Goal: Communication & Community: Answer question/provide support

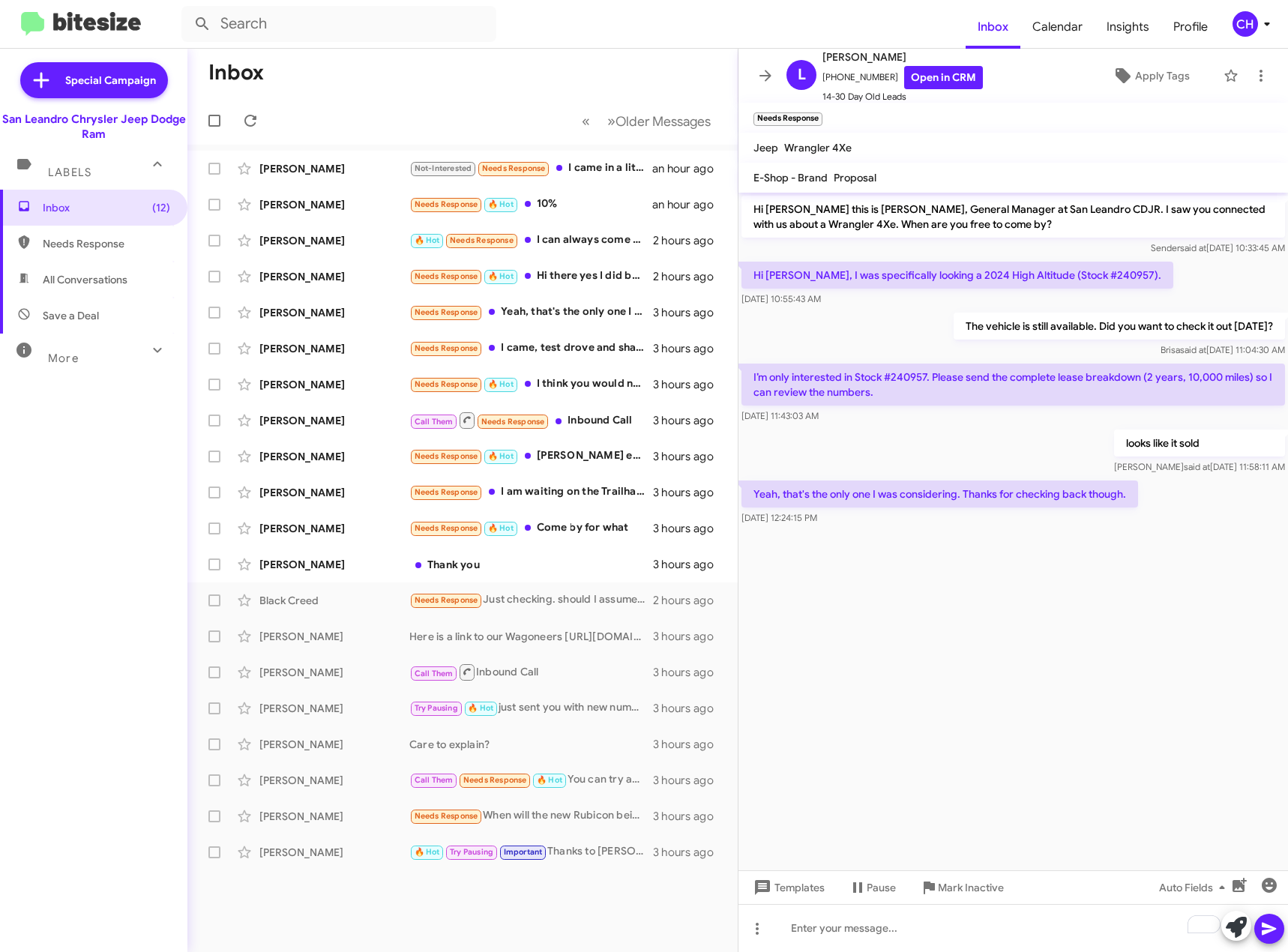
click at [959, 615] on cdk-virtual-scroll-viewport "Hi [PERSON_NAME] this is [PERSON_NAME], General Manager at San Leandro CDJR. I …" at bounding box center [1013, 531] width 550 height 677
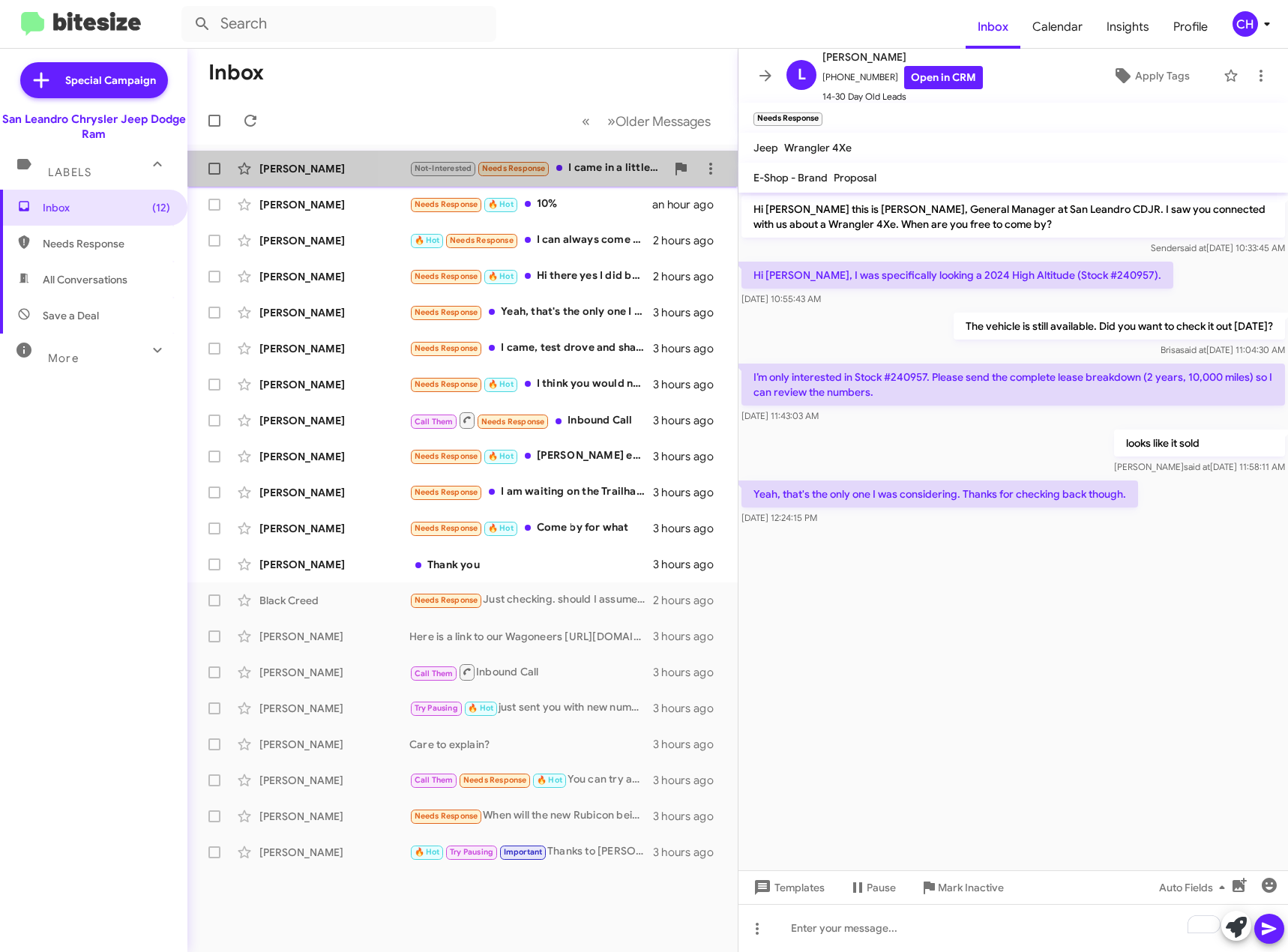
click at [644, 165] on div "Not-Interested Needs Response I came in a little over a week ago to sell my old…" at bounding box center [537, 168] width 256 height 18
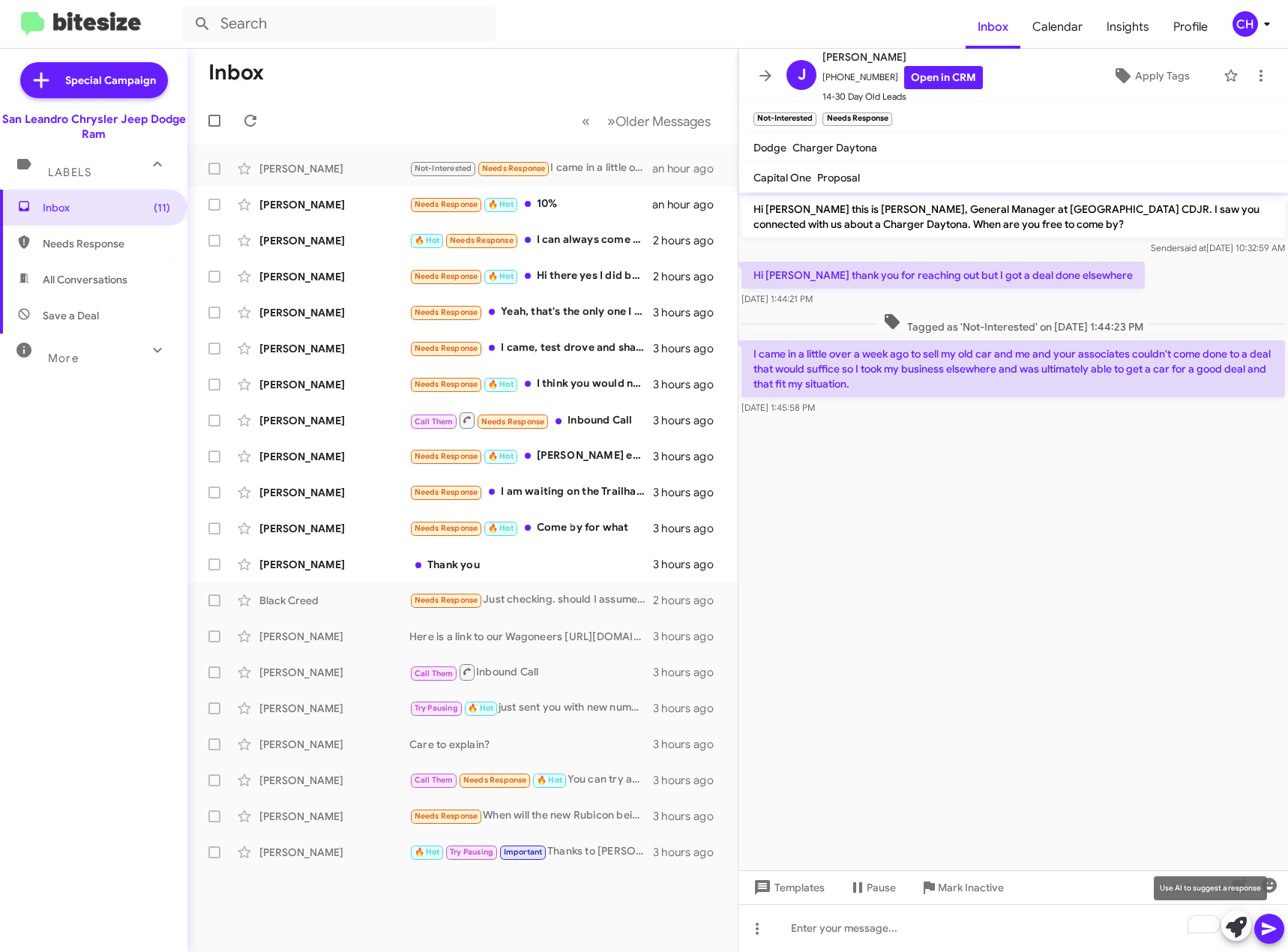
click at [1245, 921] on icon at bounding box center [1235, 927] width 21 height 21
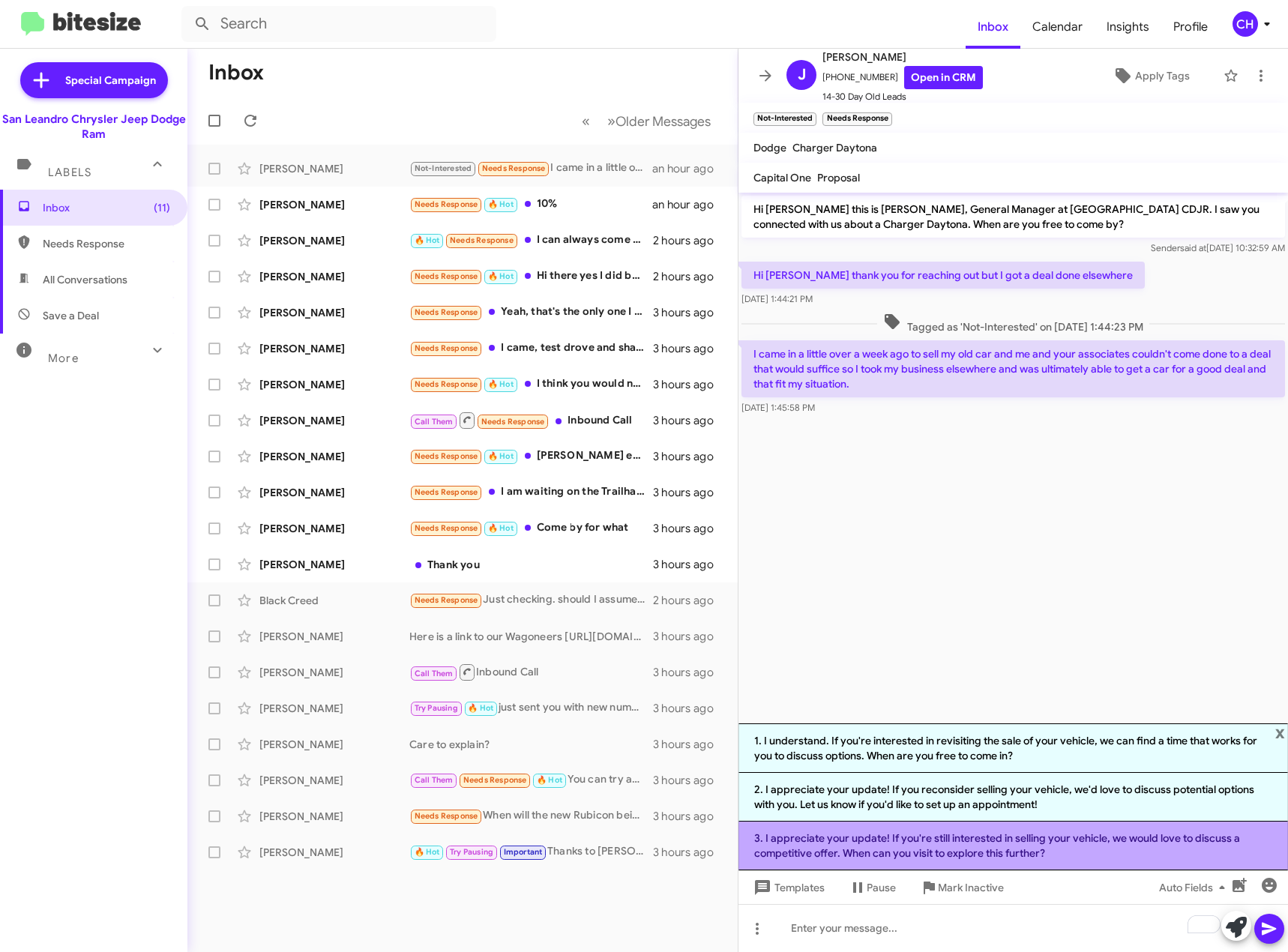
click at [1091, 848] on li "3. I appreciate your update! If you're still interested in selling your vehicle…" at bounding box center [1013, 846] width 550 height 48
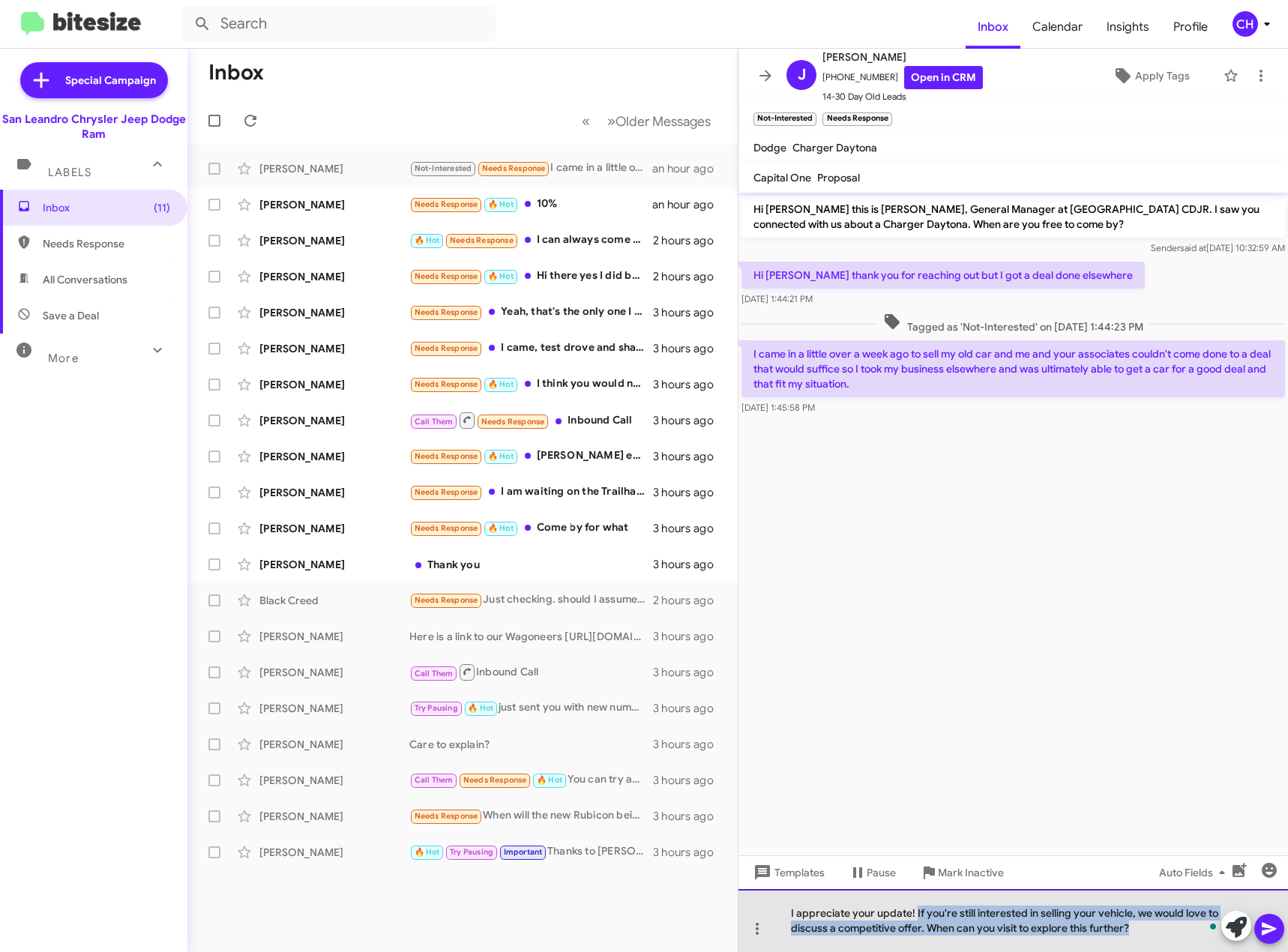
drag, startPoint x: 1144, startPoint y: 937, endPoint x: 914, endPoint y: 914, distance: 231.1
click at [914, 914] on div "I appreciate your update! If you're still interested in selling your vehicle, w…" at bounding box center [1013, 919] width 550 height 63
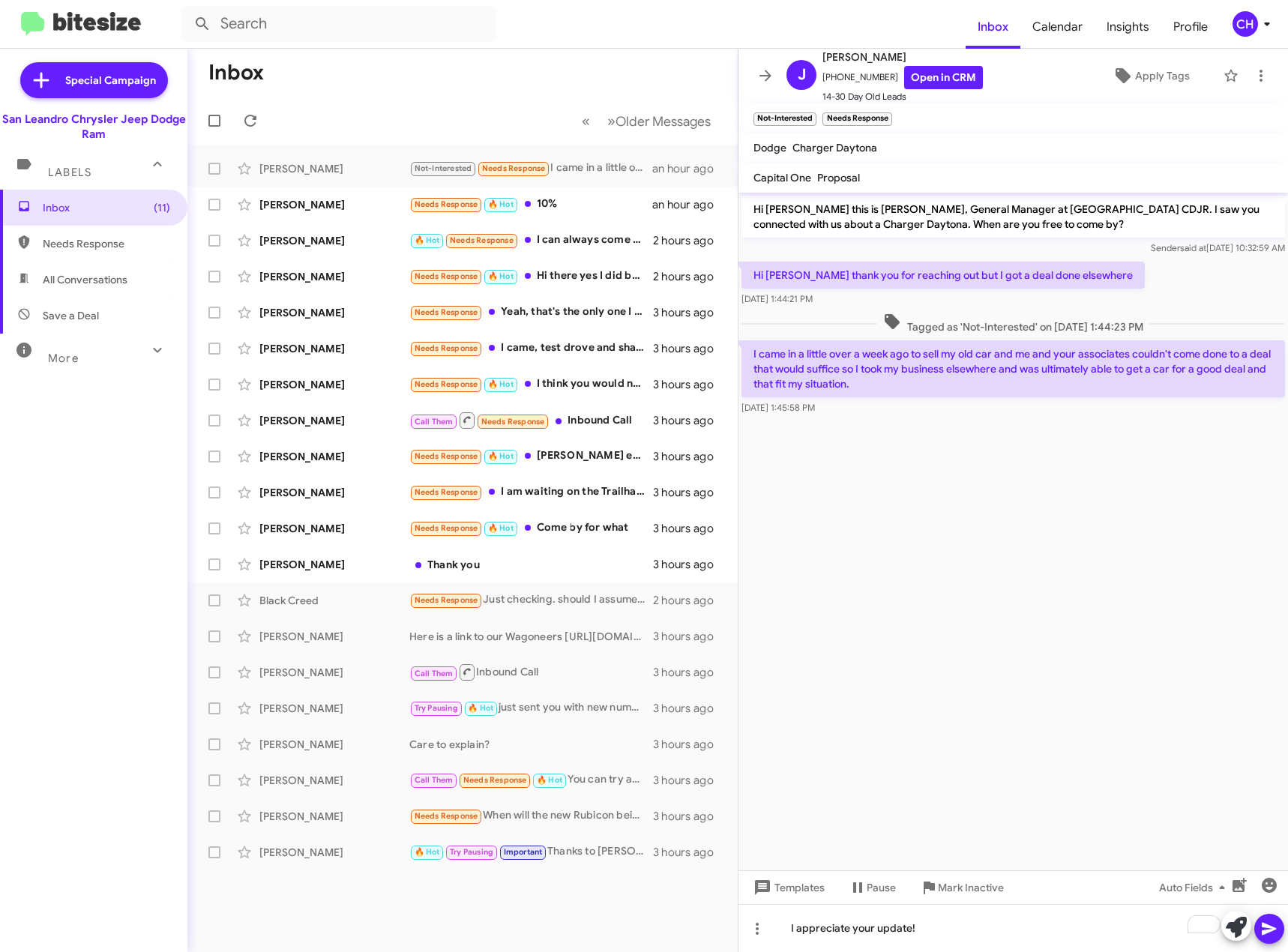
click at [1271, 927] on icon at bounding box center [1268, 929] width 14 height 13
click at [608, 211] on div "Needs Response 🔥 Hot 10%" at bounding box center [537, 204] width 256 height 18
